Goal: Information Seeking & Learning: Understand process/instructions

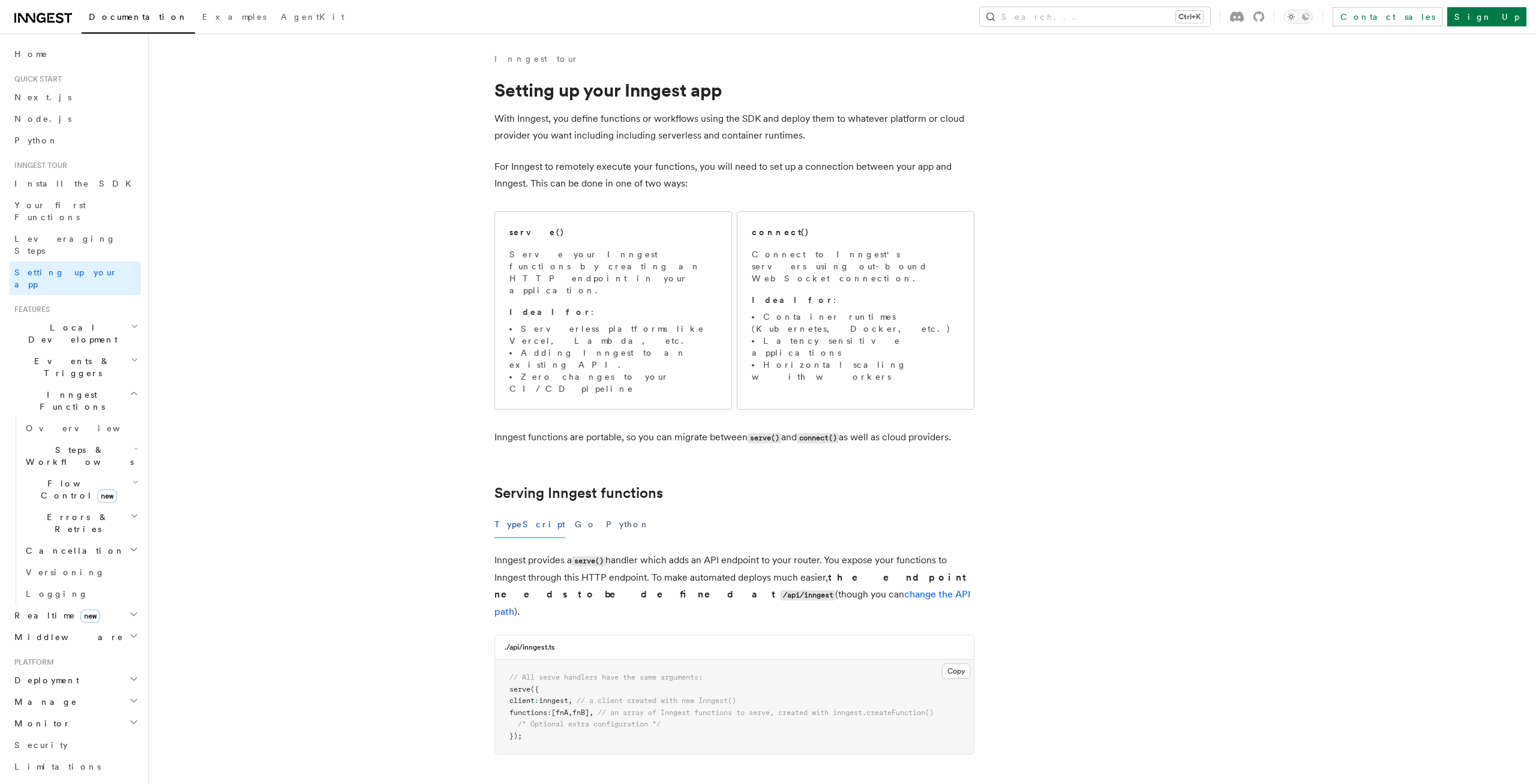
copy p
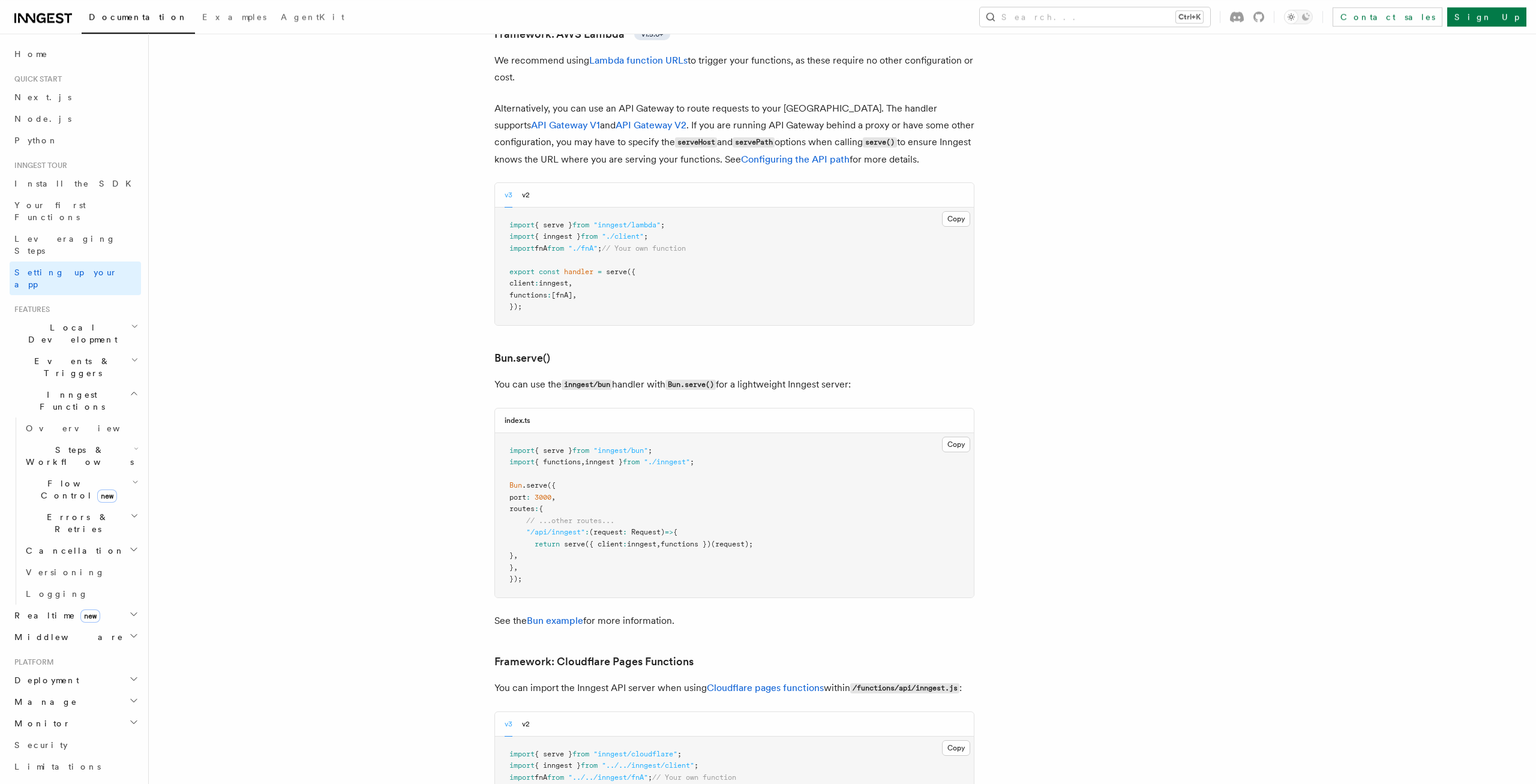
scroll to position [1373, 0]
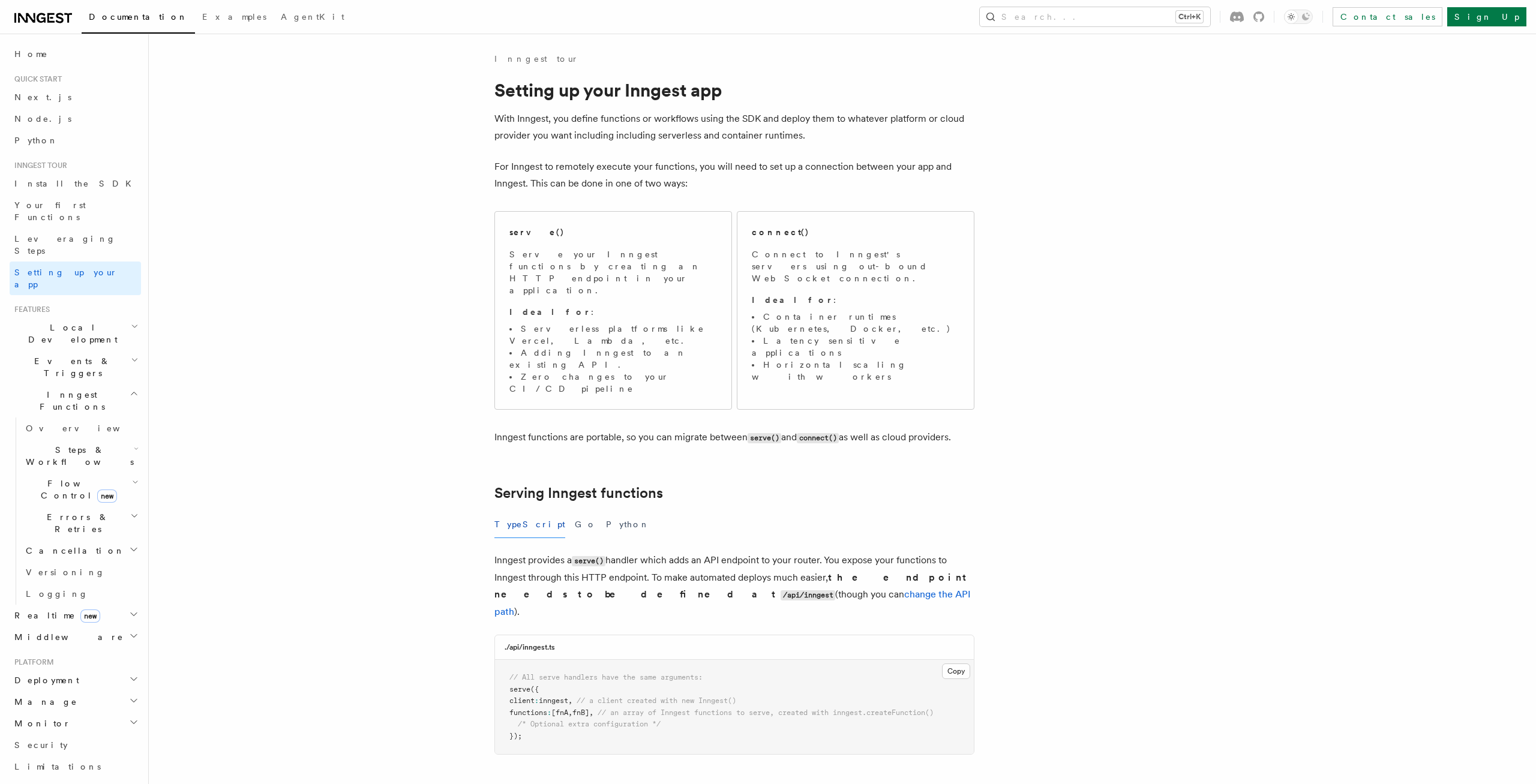
click at [50, 321] on span "Local Development" at bounding box center [70, 333] width 121 height 24
click at [56, 356] on span "Overview" at bounding box center [88, 361] width 124 height 10
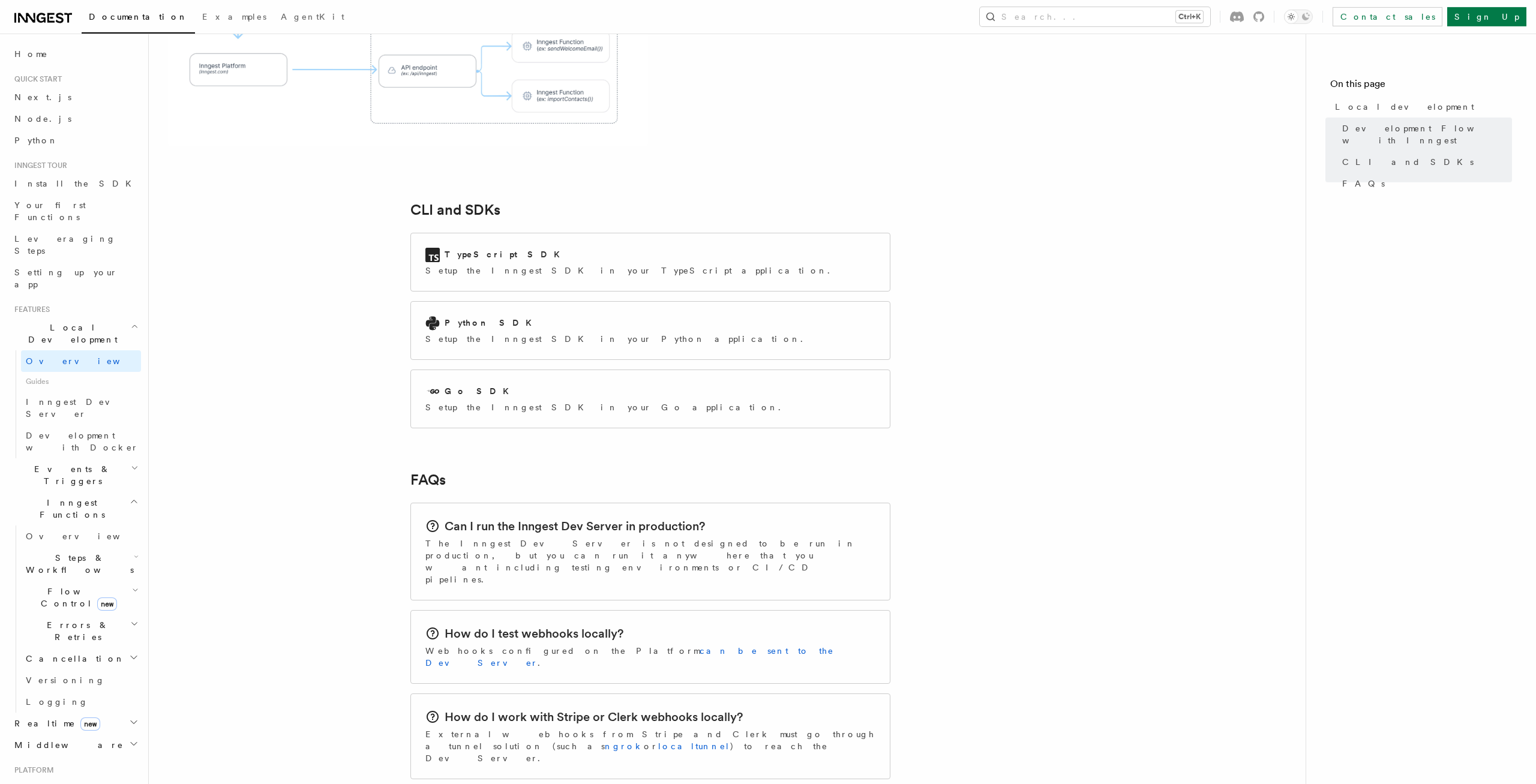
scroll to position [1373, 0]
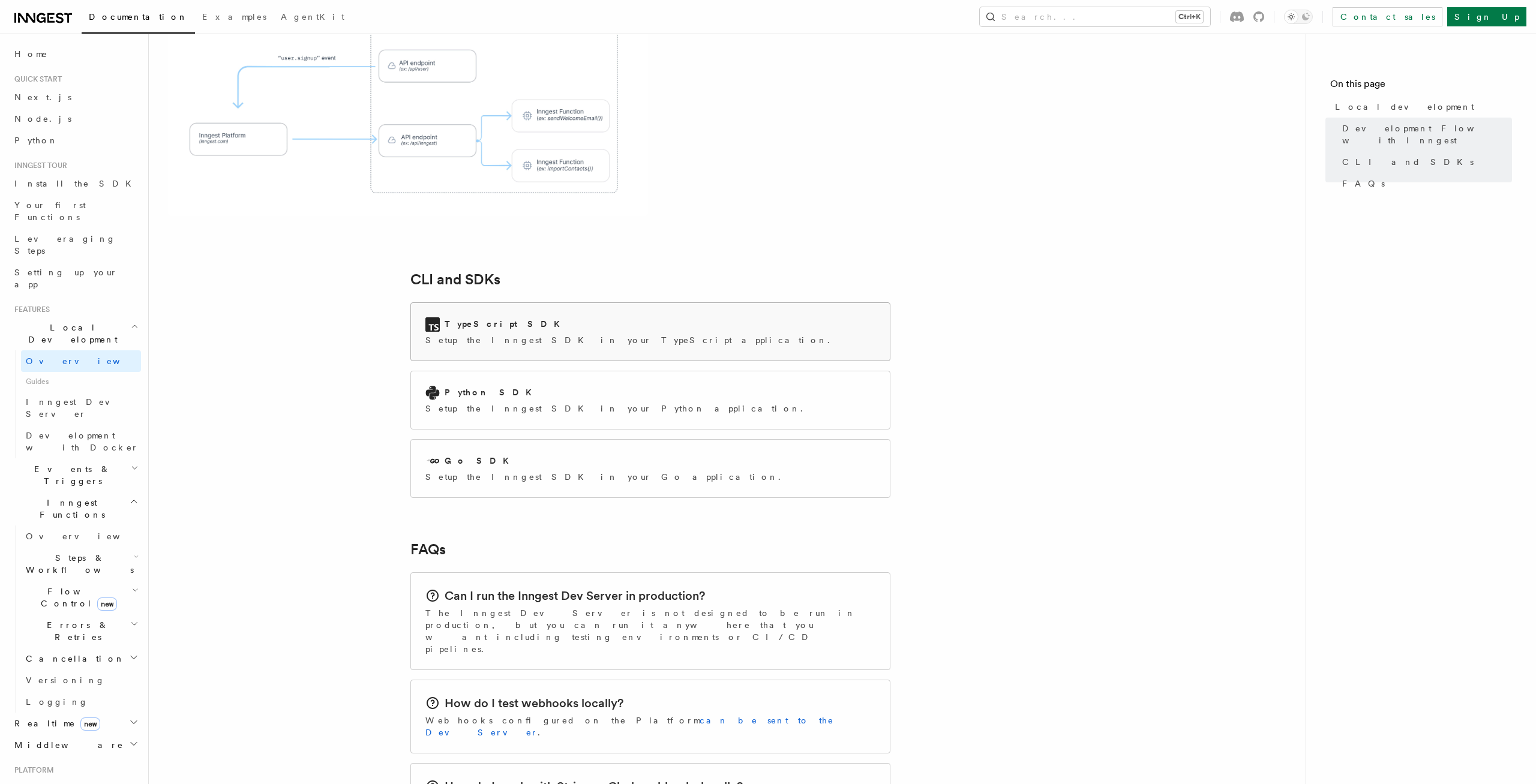
click at [562, 317] on div "TypeScript SDK" at bounding box center [631, 324] width 412 height 15
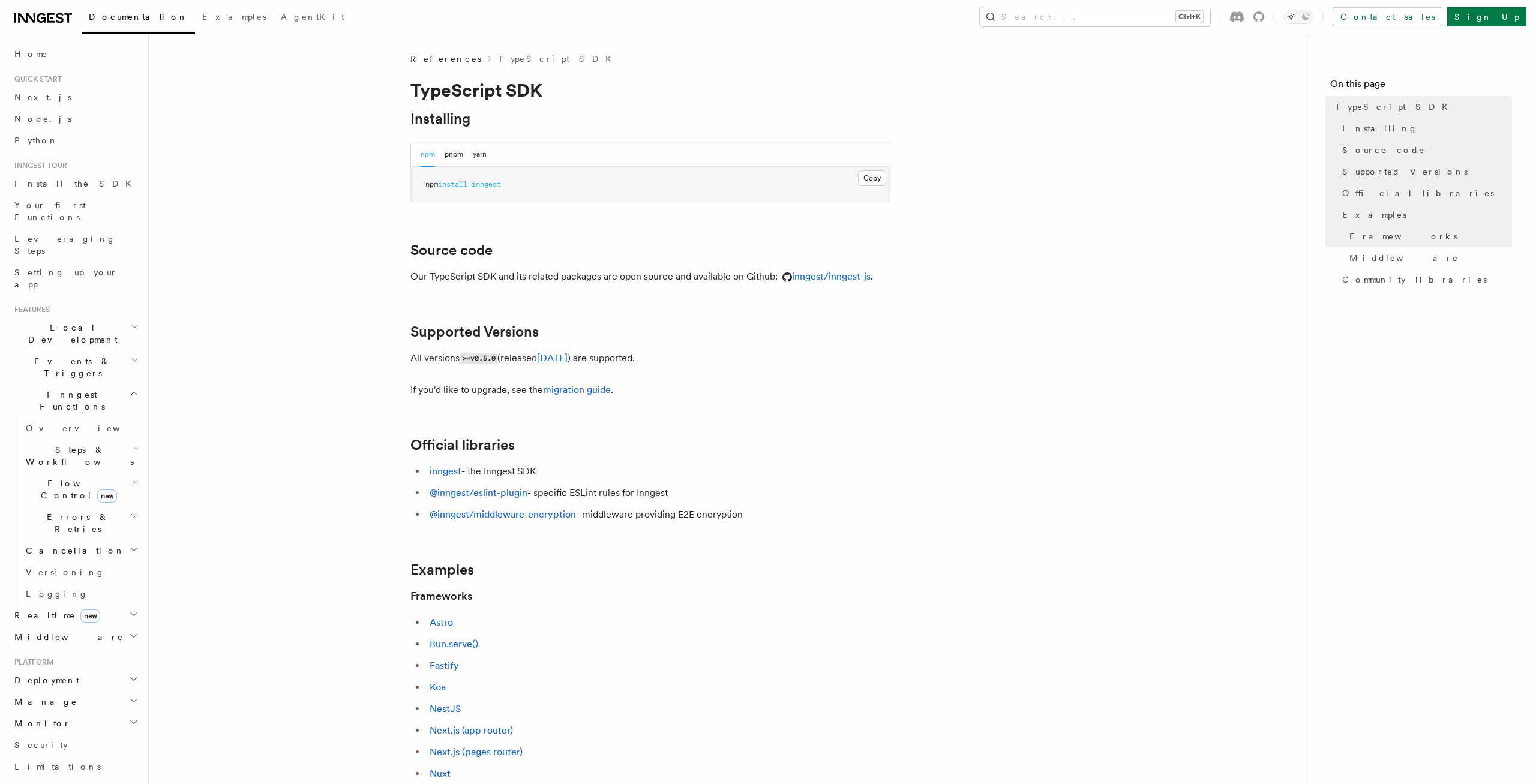
click at [988, 387] on article "References TypeScript SDK TypeScript SDK Installing npm pnpm yarn Copy Copied n…" at bounding box center [727, 682] width 1118 height 1258
copy p
click at [225, 373] on article "References TypeScript SDK TypeScript SDK Installing npm pnpm yarn Copy Copied n…" at bounding box center [727, 682] width 1118 height 1258
click at [72, 321] on span "Local Development" at bounding box center [70, 333] width 121 height 24
click at [75, 397] on span "Inngest Dev Server" at bounding box center [77, 408] width 102 height 22
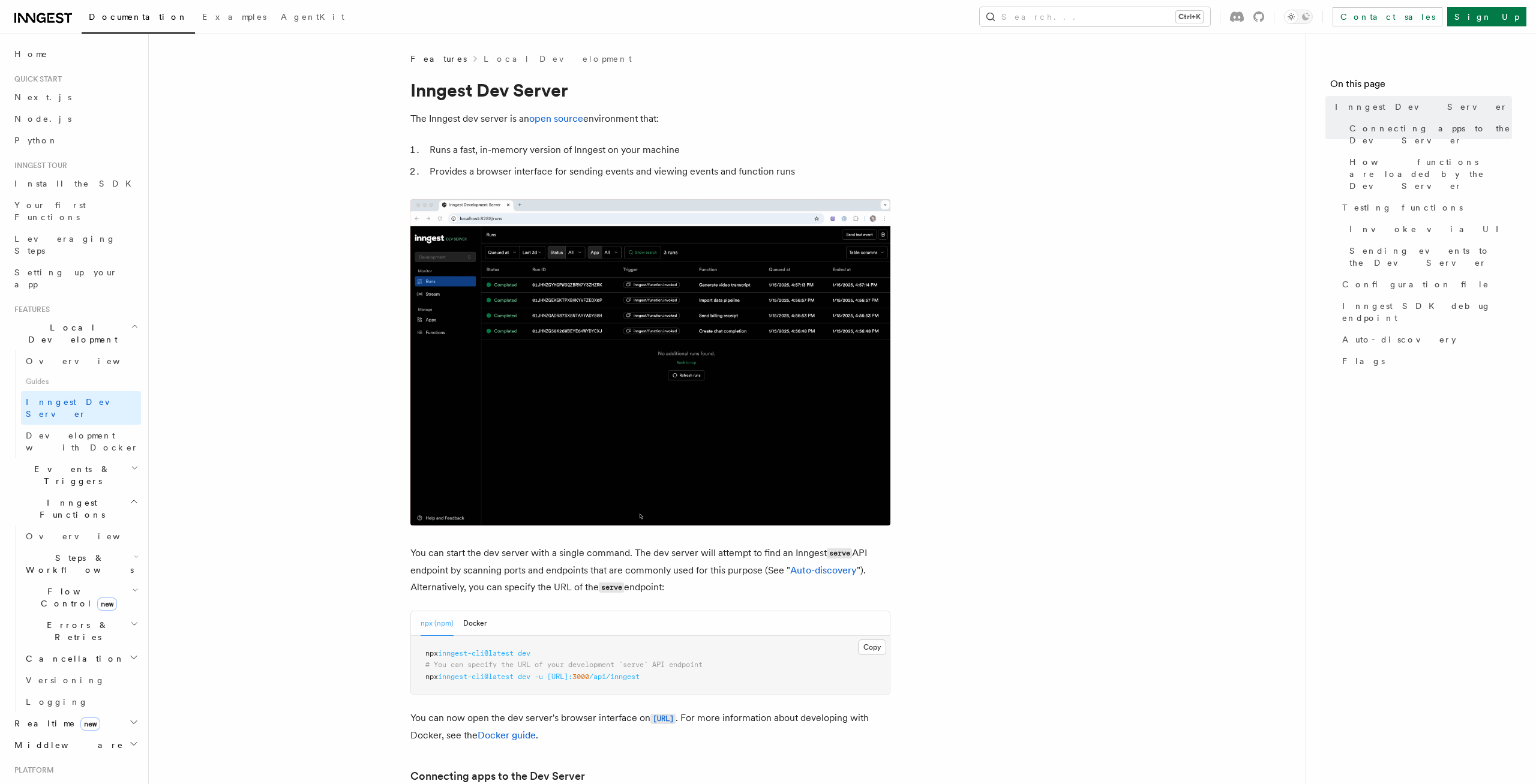
drag, startPoint x: 751, startPoint y: 541, endPoint x: 647, endPoint y: 564, distance: 106.5
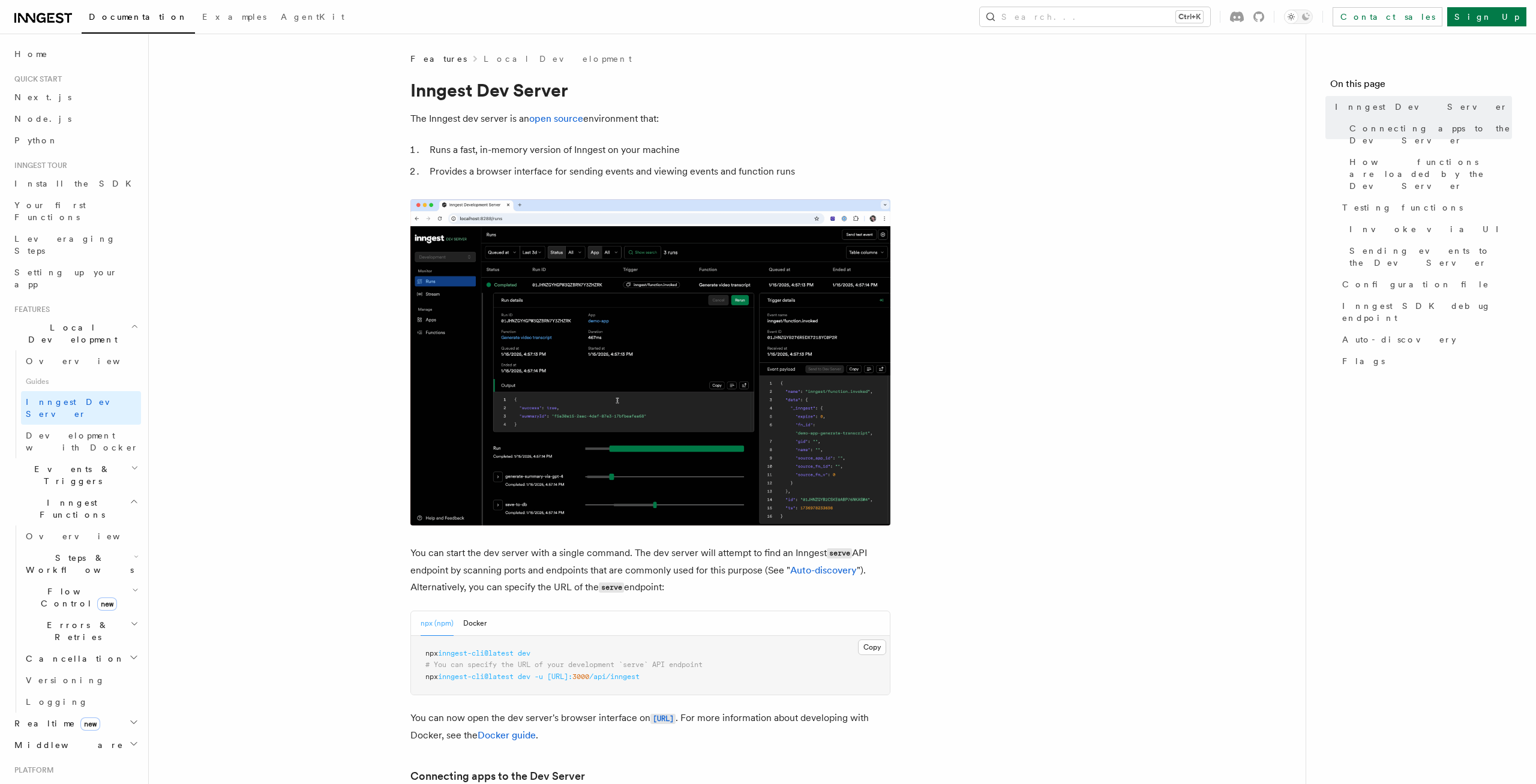
click at [740, 768] on h3 "Connecting apps to the Dev Server" at bounding box center [651, 776] width 480 height 17
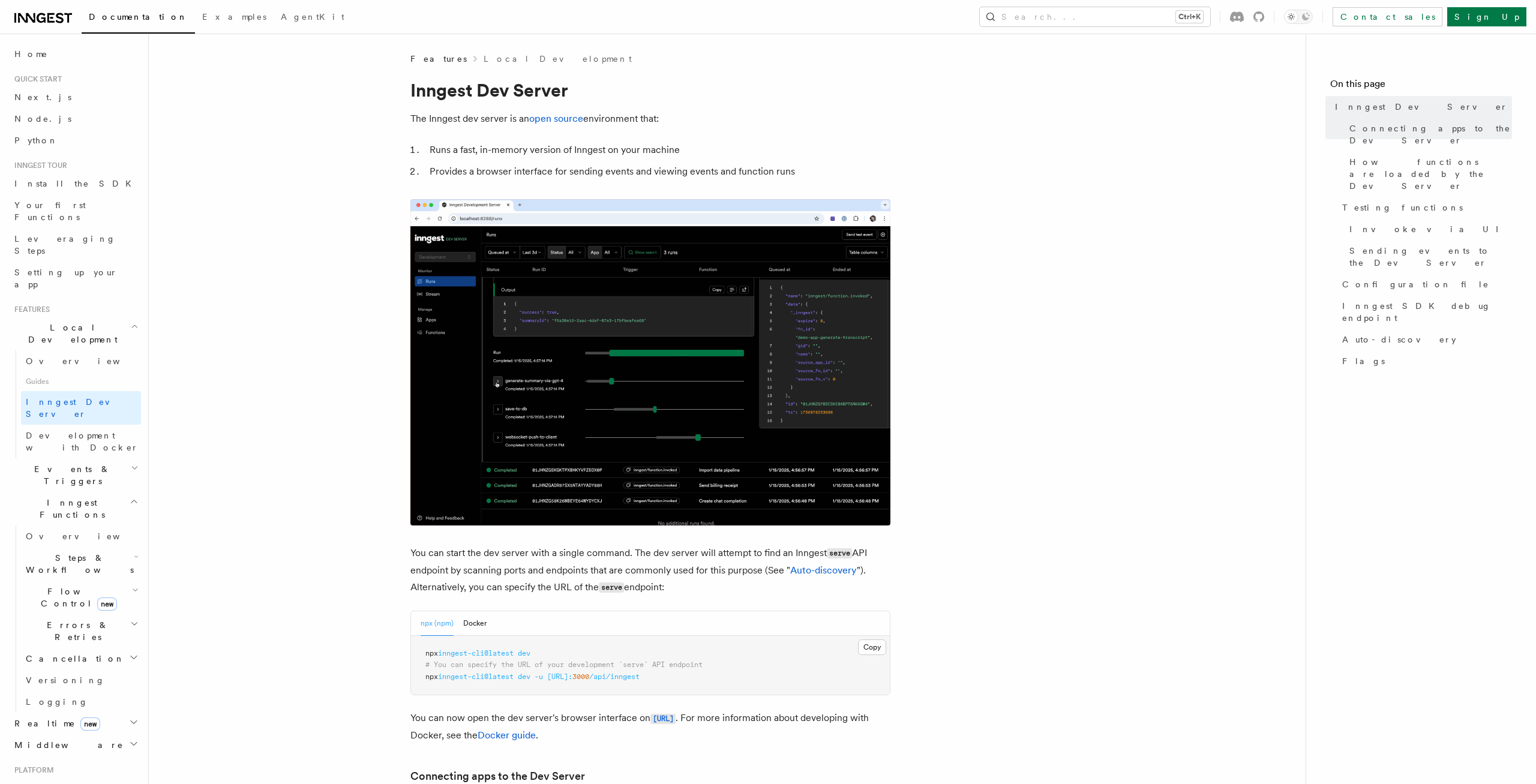
drag, startPoint x: 591, startPoint y: 575, endPoint x: 608, endPoint y: 572, distance: 17.3
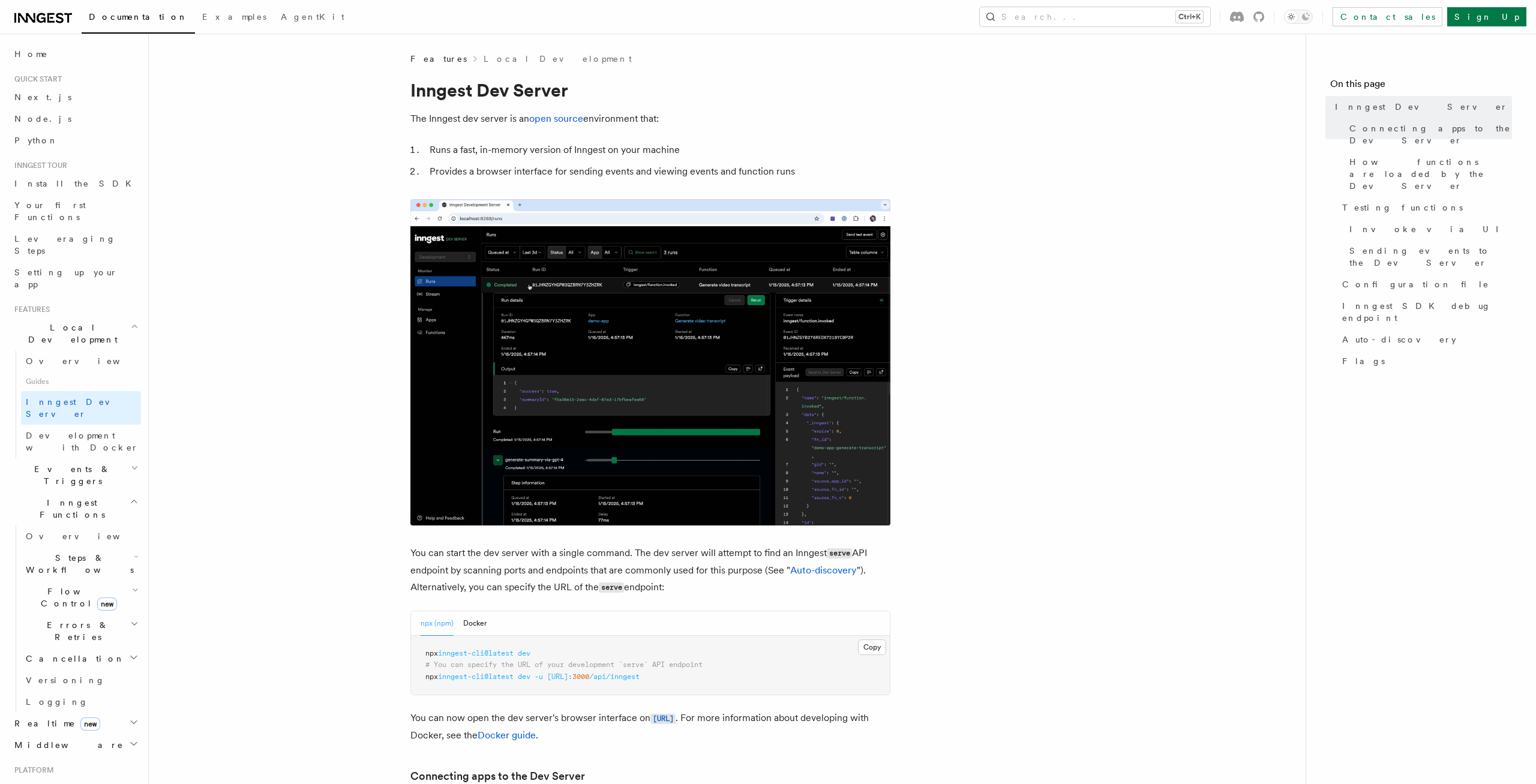
copy p "Inngest Dev Server - Inngest Documentation"
